Goal: Task Accomplishment & Management: Manage account settings

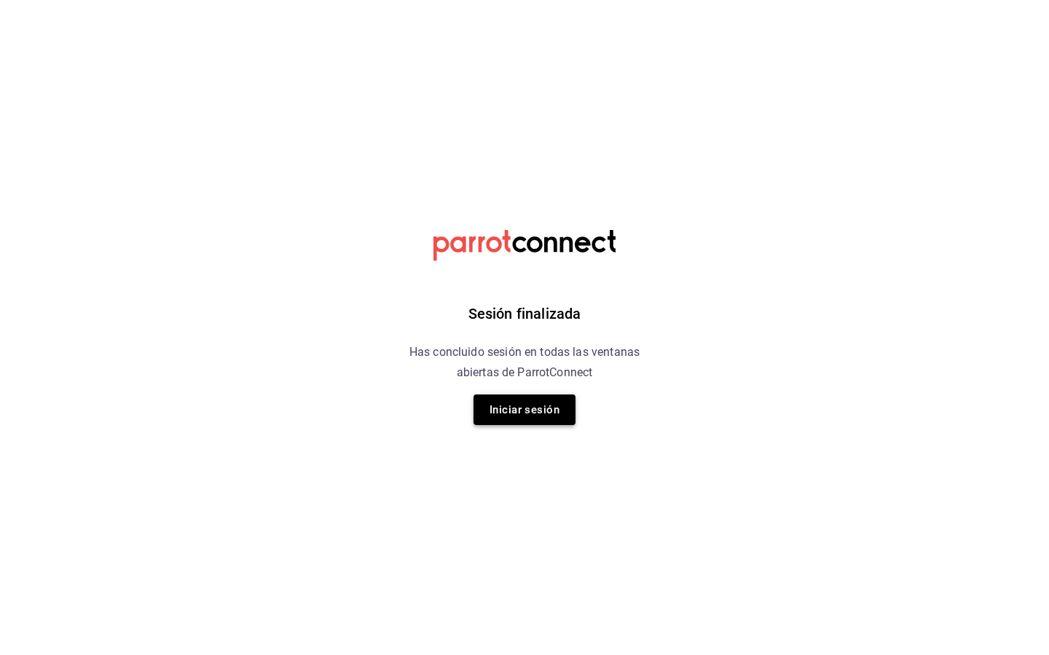
click at [524, 410] on button "Iniciar sesión" at bounding box center [524, 410] width 102 height 31
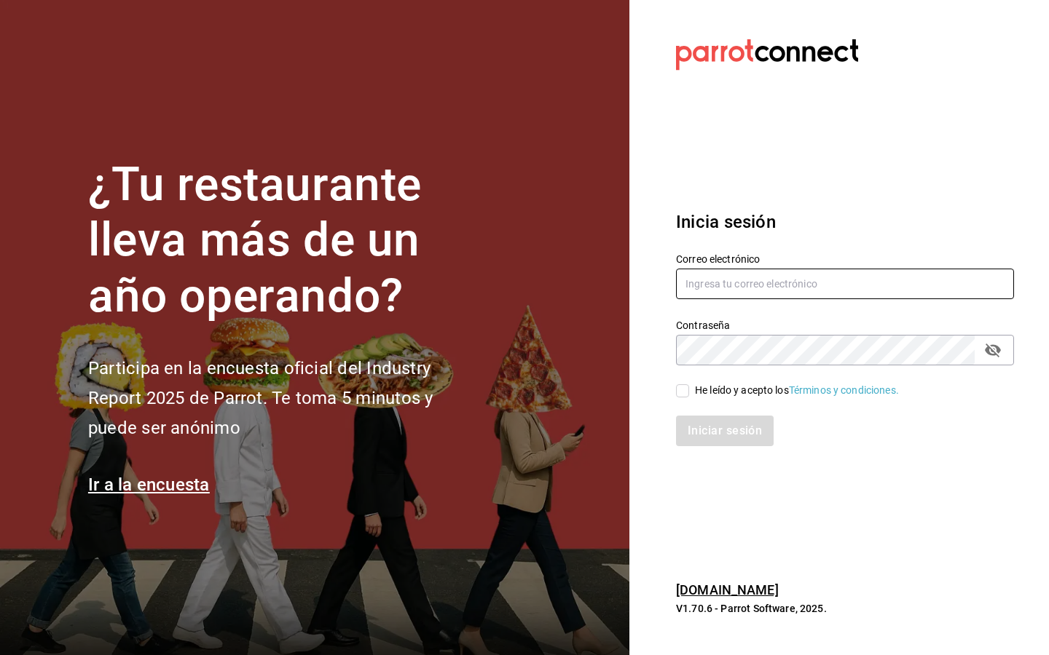
type input "melissacotalopez@gmail.com"
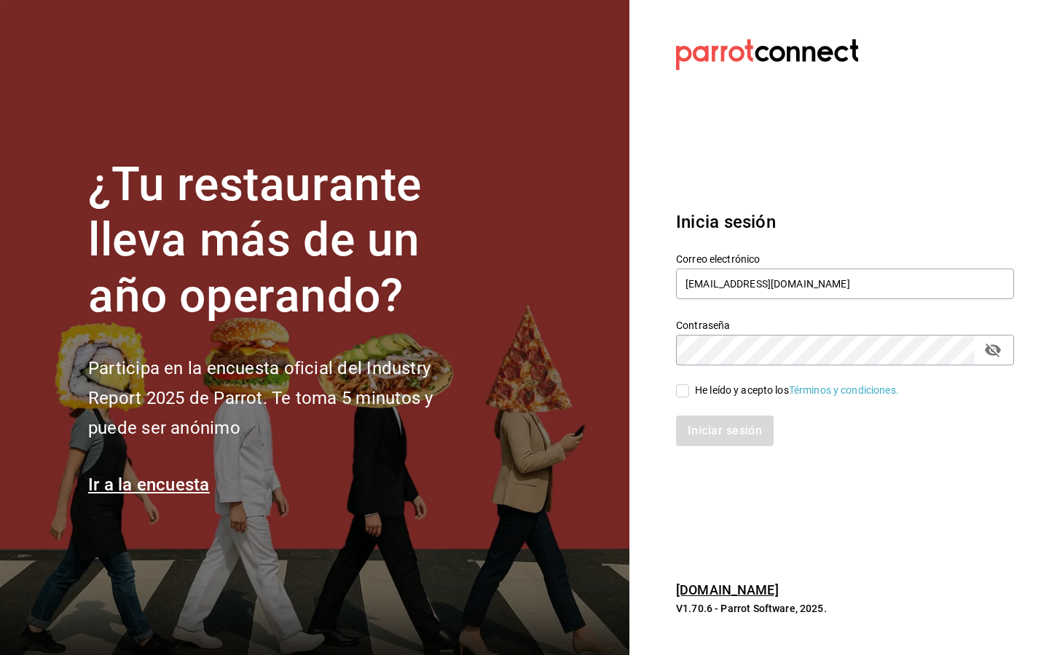
click at [684, 396] on input "He leído y acepto los Términos y condiciones." at bounding box center [682, 391] width 13 height 13
checkbox input "true"
click at [697, 430] on button "Iniciar sesión" at bounding box center [725, 431] width 99 height 31
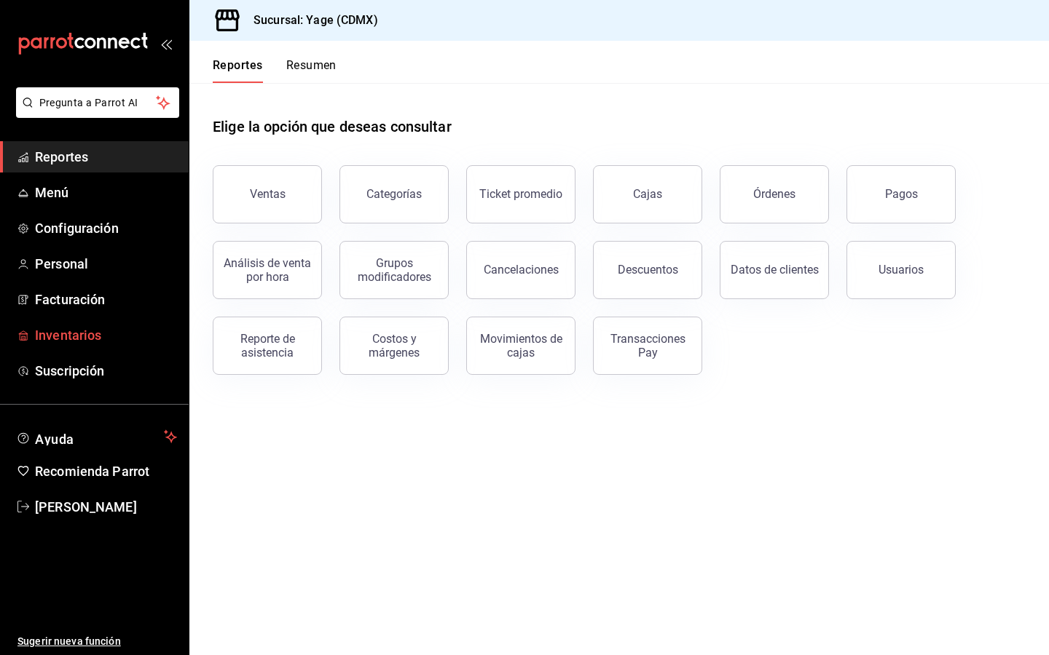
click at [70, 329] on span "Inventarios" at bounding box center [106, 336] width 142 height 20
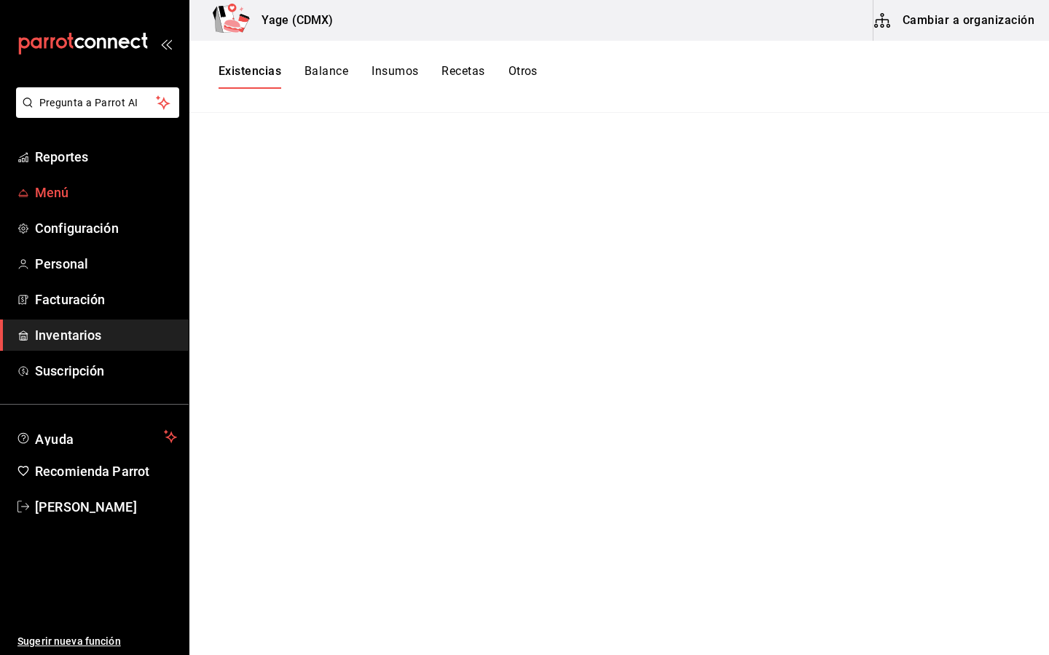
click at [47, 186] on span "Menú" at bounding box center [106, 193] width 142 height 20
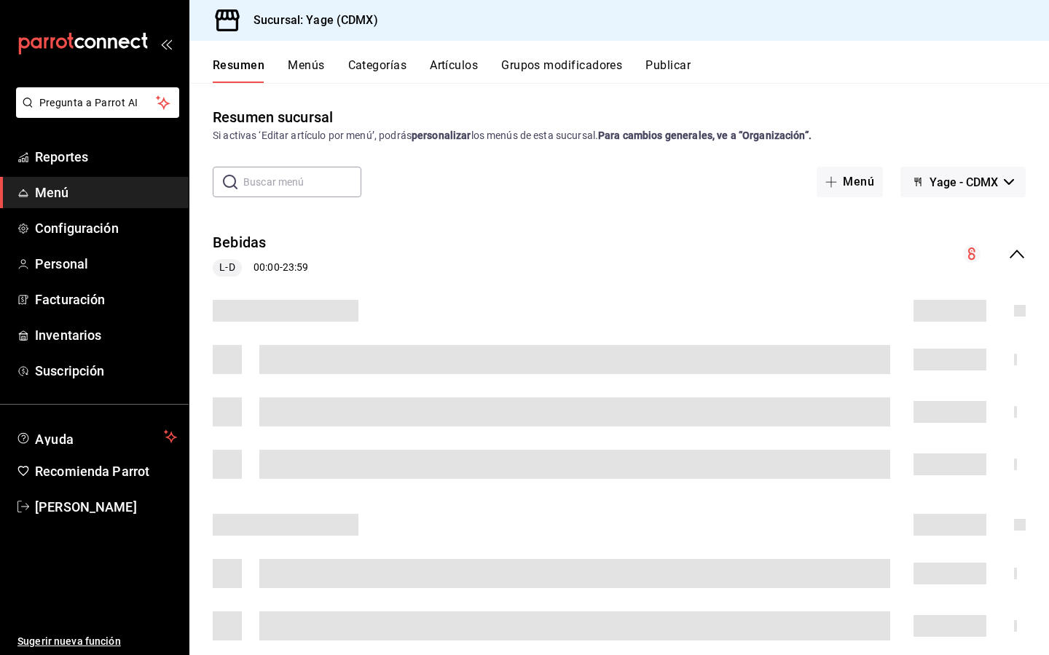
click at [447, 57] on div "Resumen Menús Categorías Artículos Grupos modificadores Publicar" at bounding box center [618, 62] width 859 height 42
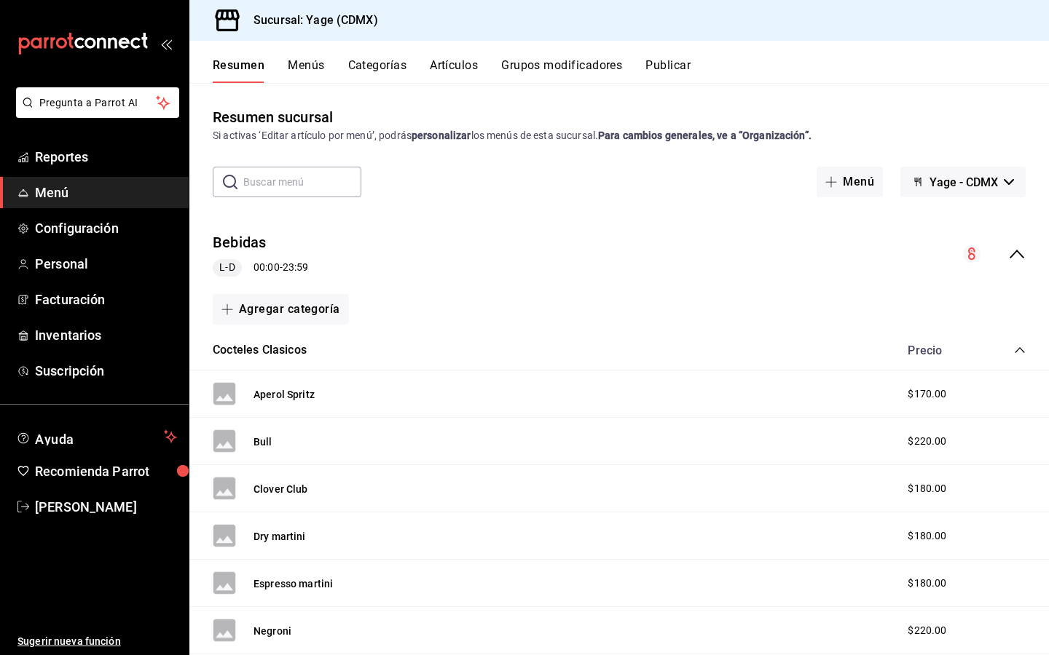
click at [452, 65] on button "Artículos" at bounding box center [454, 70] width 48 height 25
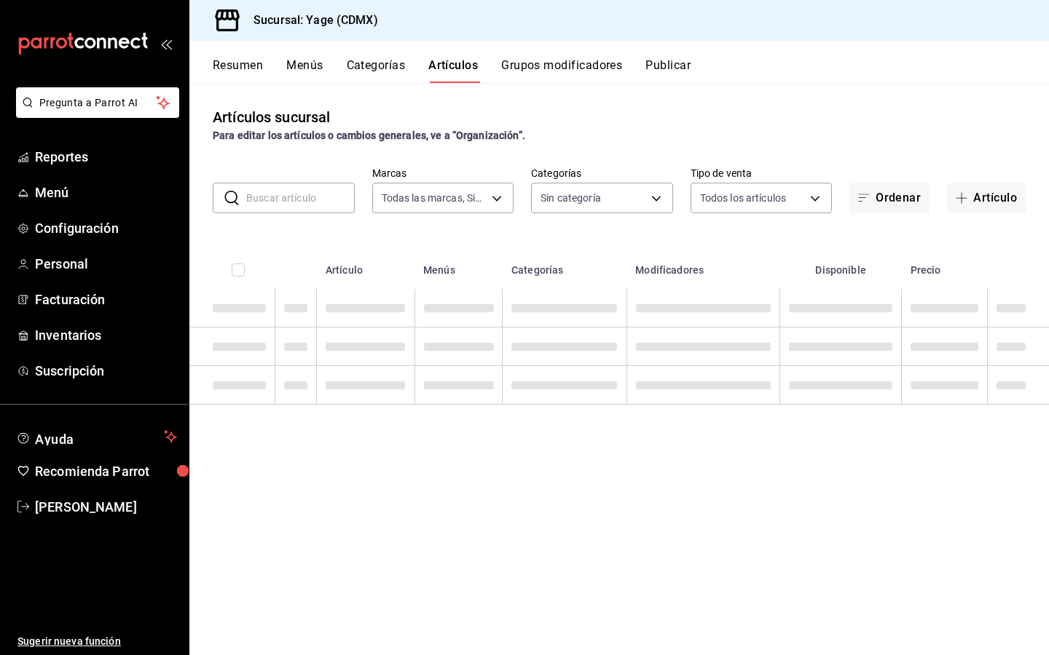
type input "06cb0a64-8285-4c72-99c3-503af89b09b3"
type input "c70509a1-2b1c-448b-a787-19f224bac728,17d59858-184d-4a7d-ae1b-e5b9eb919c5d,bf2a3…"
